Goal: Browse casually

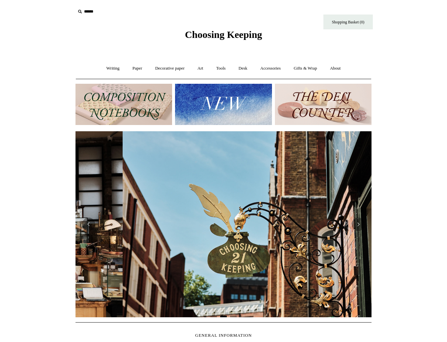
scroll to position [0, 296]
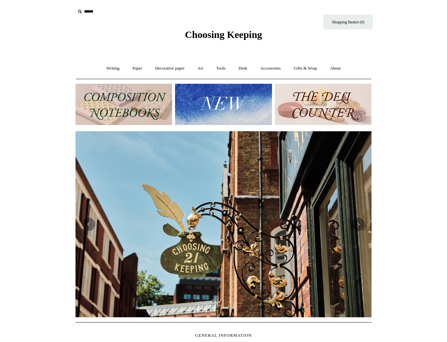
click at [104, 97] on img at bounding box center [124, 104] width 97 height 41
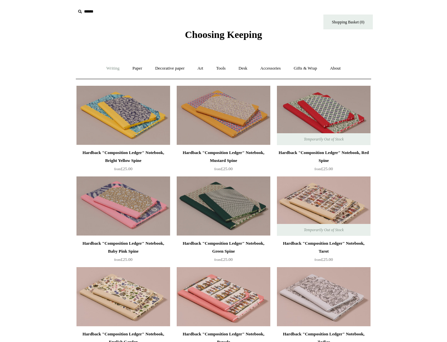
click at [113, 66] on link "Writing +" at bounding box center [113, 68] width 25 height 17
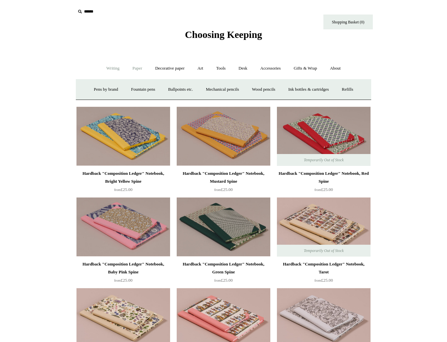
click at [127, 67] on link "Paper +" at bounding box center [138, 68] width 22 height 17
click at [126, 86] on link "Notebooks +" at bounding box center [131, 89] width 30 height 17
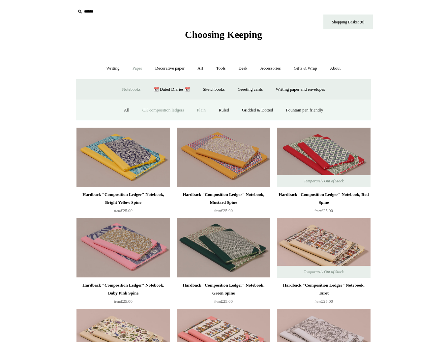
click at [199, 110] on link "Plain" at bounding box center [201, 110] width 21 height 17
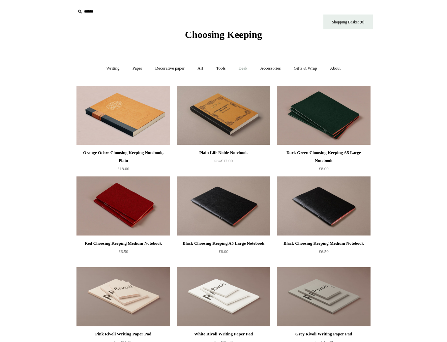
click at [242, 67] on link "Desk +" at bounding box center [243, 68] width 21 height 17
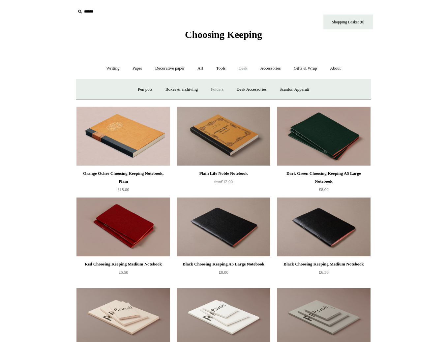
click at [223, 88] on link "Folders" at bounding box center [217, 89] width 25 height 17
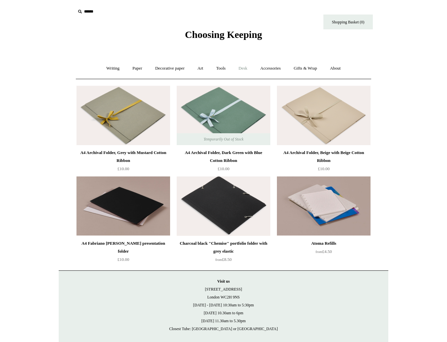
click at [246, 68] on link "Desk +" at bounding box center [243, 68] width 21 height 17
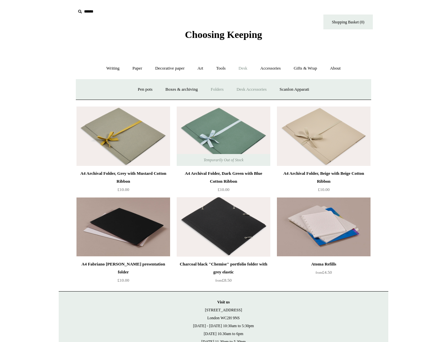
click at [258, 89] on link "Desk Accessories" at bounding box center [251, 89] width 42 height 17
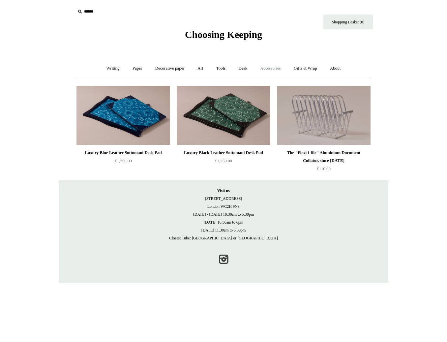
click at [272, 67] on link "Accessories +" at bounding box center [271, 68] width 32 height 17
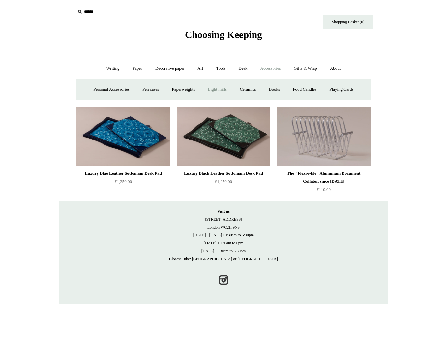
click at [216, 91] on link "Light mills" at bounding box center [217, 89] width 31 height 17
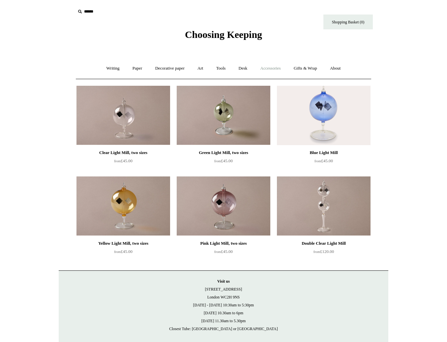
click at [278, 69] on link "Accessories +" at bounding box center [271, 68] width 32 height 17
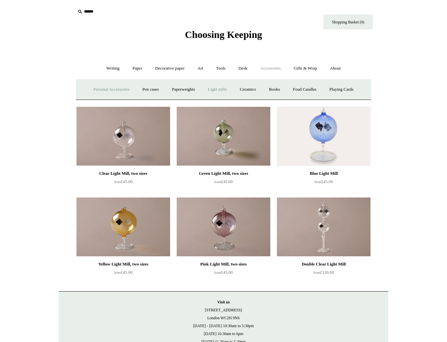
click at [111, 88] on link "Personal Accessories +" at bounding box center [111, 89] width 48 height 17
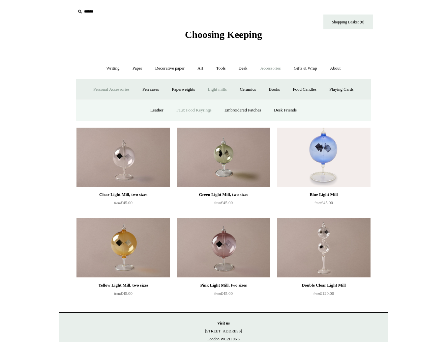
click at [192, 108] on link "Faux Food Keyrings" at bounding box center [193, 110] width 47 height 17
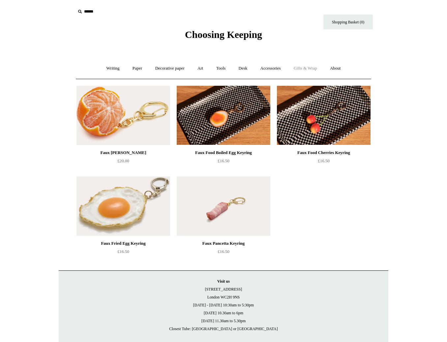
click at [308, 69] on link "Gifts & Wrap +" at bounding box center [305, 68] width 35 height 17
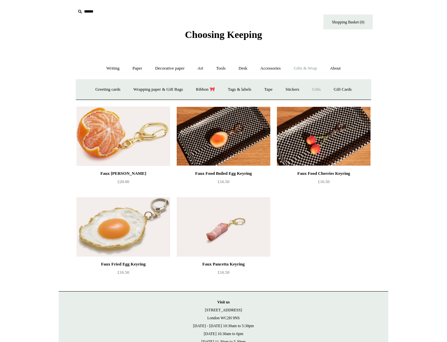
click at [320, 90] on link "Gifts +" at bounding box center [316, 89] width 20 height 17
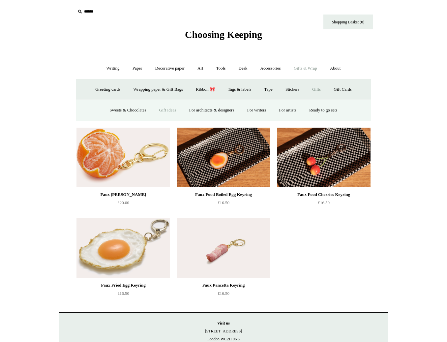
click at [162, 110] on link "Gift Ideas" at bounding box center [167, 110] width 29 height 17
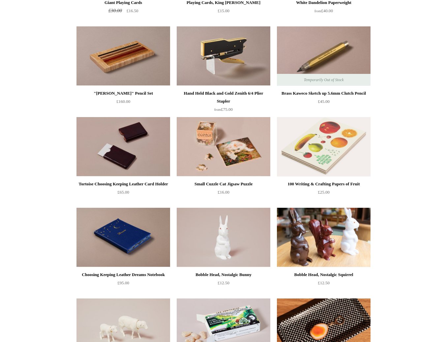
scroll to position [167, 0]
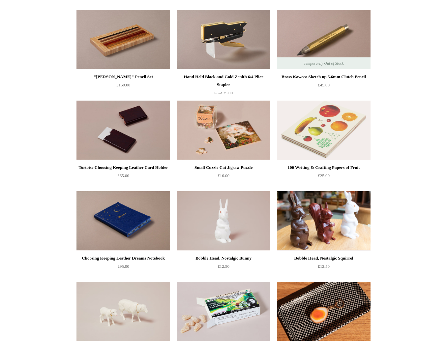
click at [312, 128] on img at bounding box center [324, 130] width 94 height 59
